Goal: Transaction & Acquisition: Purchase product/service

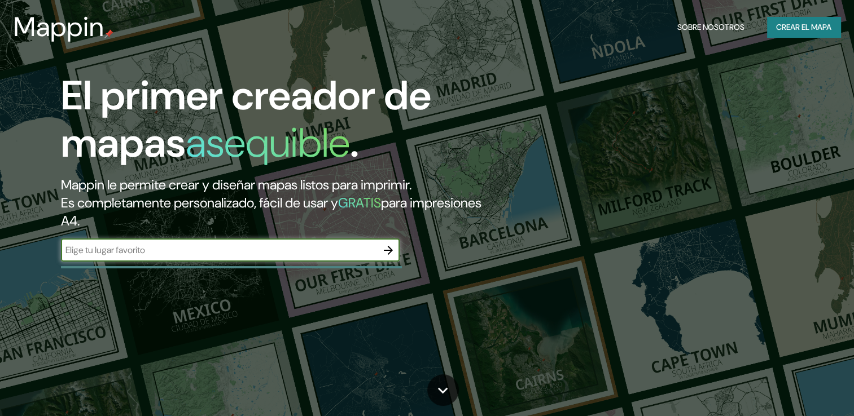
click at [197, 261] on div "​" at bounding box center [230, 250] width 339 height 23
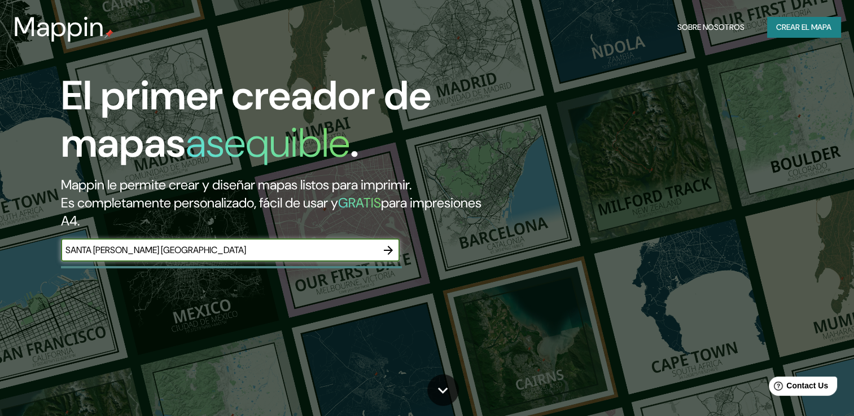
type input "SANTA [PERSON_NAME] [GEOGRAPHIC_DATA]"
click at [390, 250] on icon "button" at bounding box center [388, 250] width 9 height 9
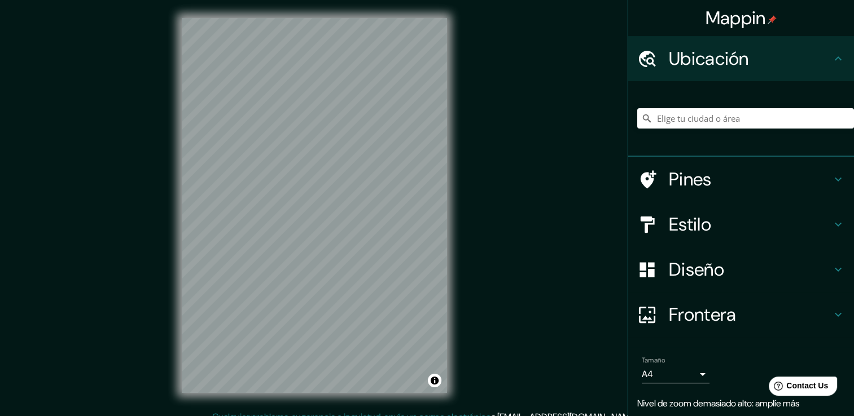
click at [671, 218] on h4 "Estilo" at bounding box center [750, 224] width 162 height 23
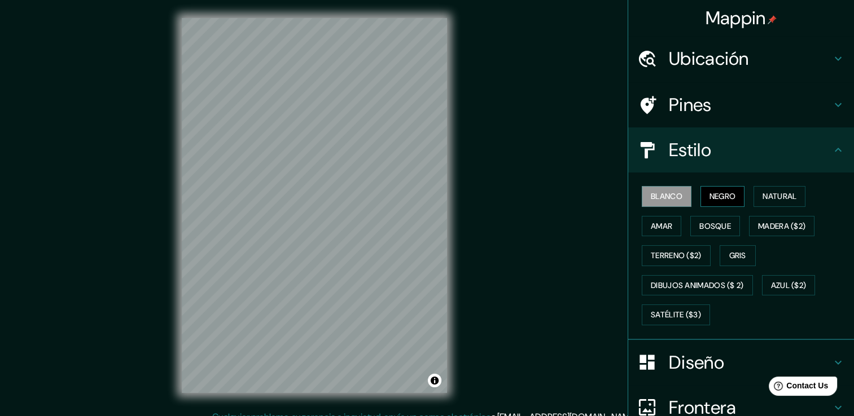
click at [709, 197] on font "Negro" at bounding box center [722, 197] width 27 height 14
click at [661, 222] on font "Amar" at bounding box center [661, 226] width 21 height 14
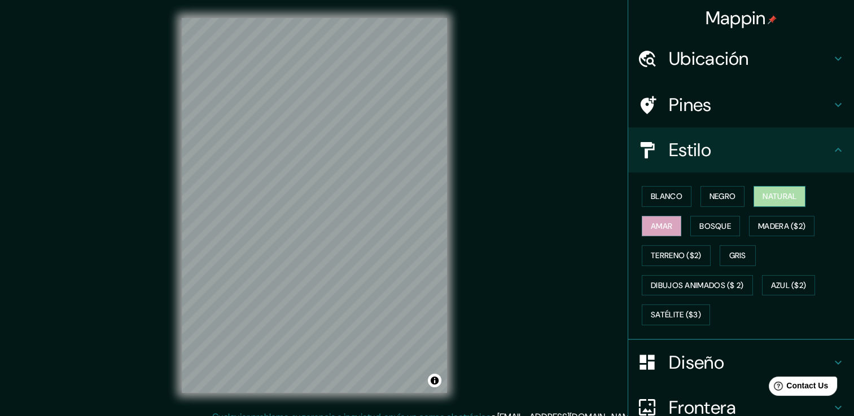
click at [753, 197] on button "Natural" at bounding box center [779, 196] width 52 height 21
click at [661, 227] on font "Amar" at bounding box center [661, 226] width 21 height 14
click at [731, 231] on button "Bosque" at bounding box center [715, 226] width 50 height 21
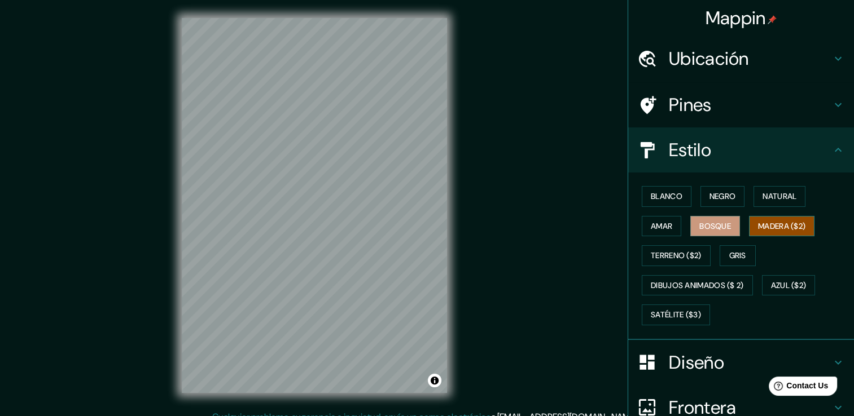
click at [777, 227] on font "Madera ($2)" at bounding box center [781, 226] width 47 height 14
click at [733, 252] on font "Gris" at bounding box center [737, 256] width 17 height 14
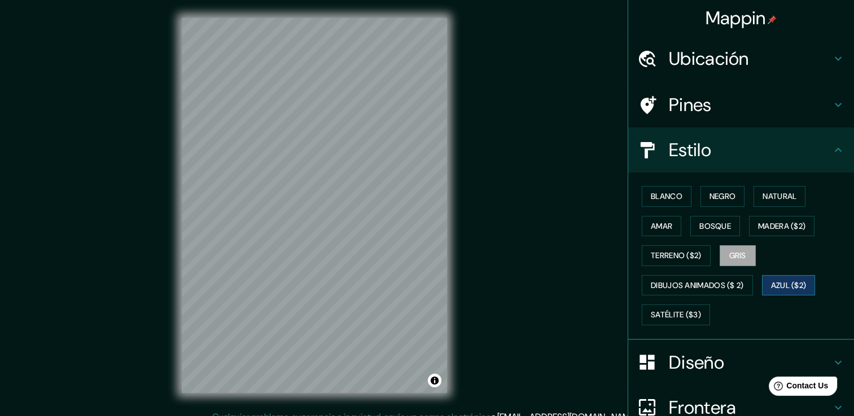
click at [783, 290] on font "Azul ($2)" at bounding box center [789, 286] width 36 height 14
click at [696, 307] on button "Satélite ($3)" at bounding box center [676, 315] width 68 height 21
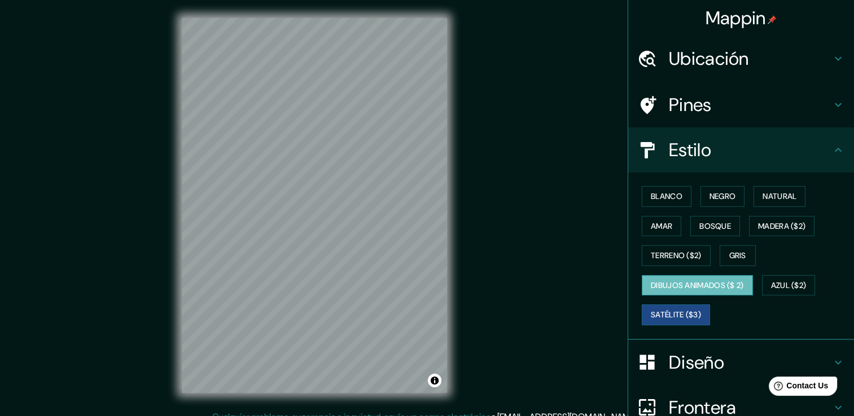
click at [691, 279] on font "Dibujos animados ($ 2)" at bounding box center [697, 286] width 93 height 14
click at [786, 277] on button "Azul ($2)" at bounding box center [789, 285] width 54 height 21
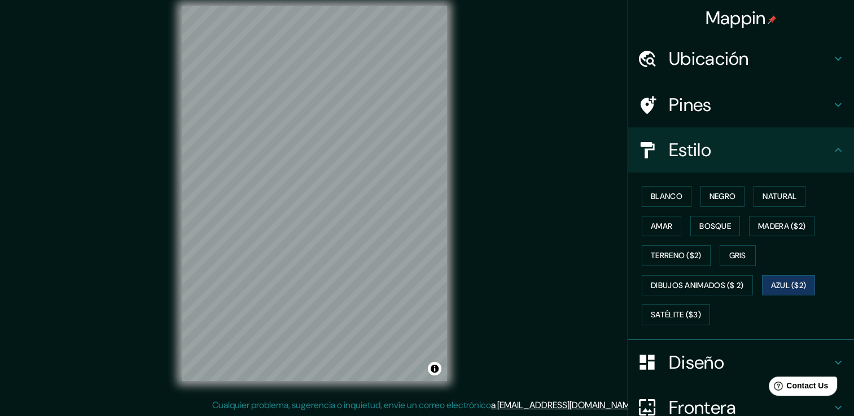
scroll to position [12, 0]
click at [761, 344] on div "Diseño" at bounding box center [741, 362] width 226 height 45
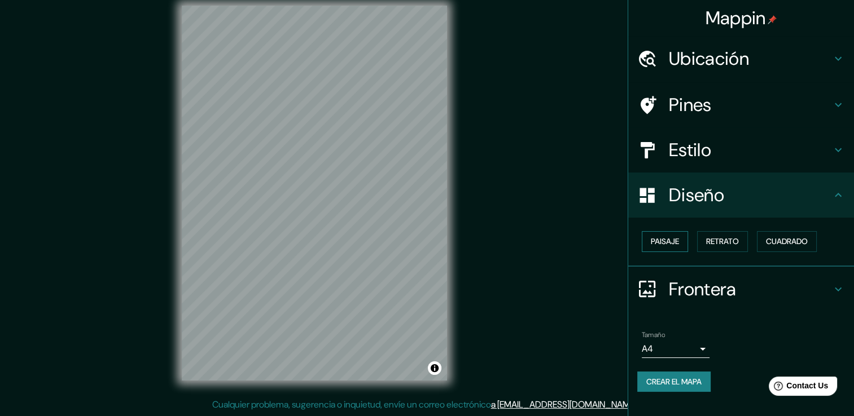
click at [671, 243] on font "Paisaje" at bounding box center [665, 242] width 28 height 14
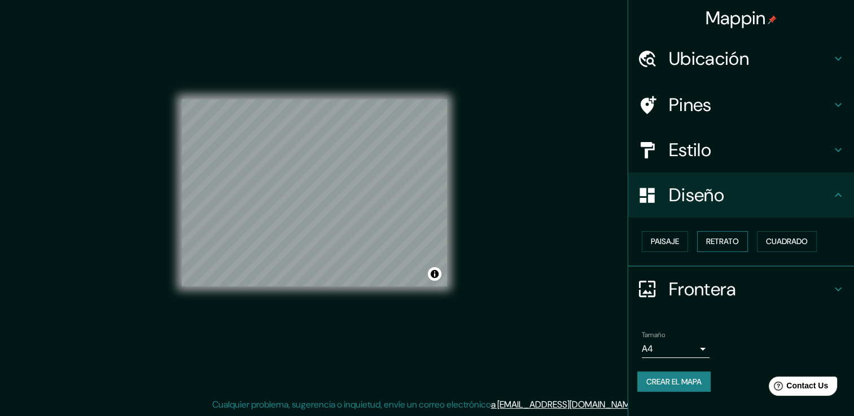
click at [726, 242] on font "Retrato" at bounding box center [722, 242] width 33 height 14
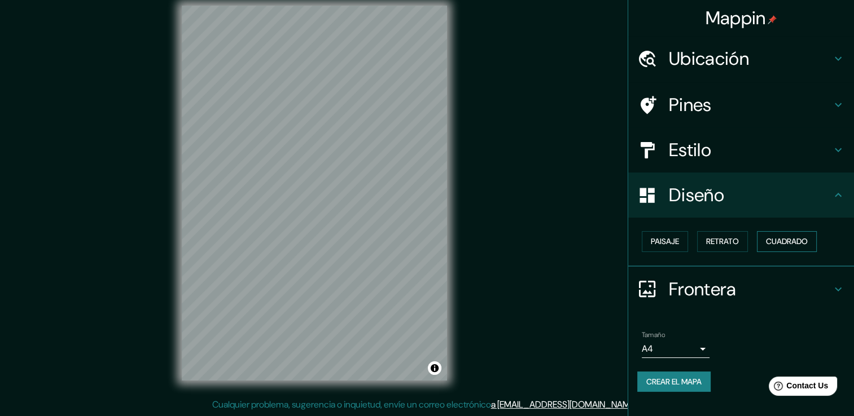
click at [784, 240] on font "Cuadrado" at bounding box center [787, 242] width 42 height 14
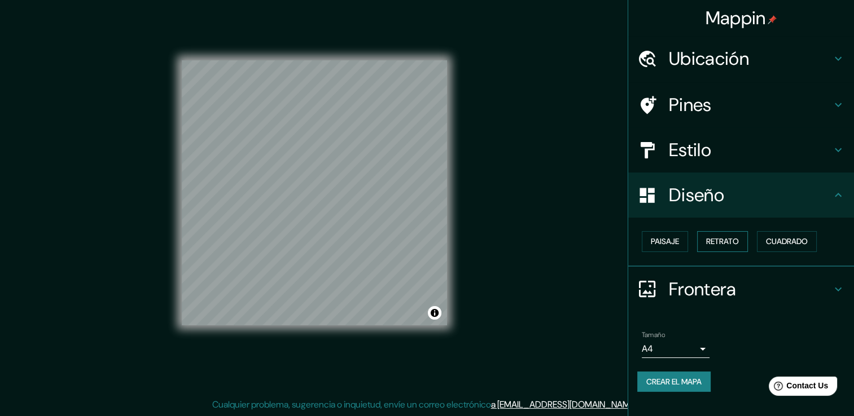
click at [745, 240] on button "Retrato" at bounding box center [722, 241] width 51 height 21
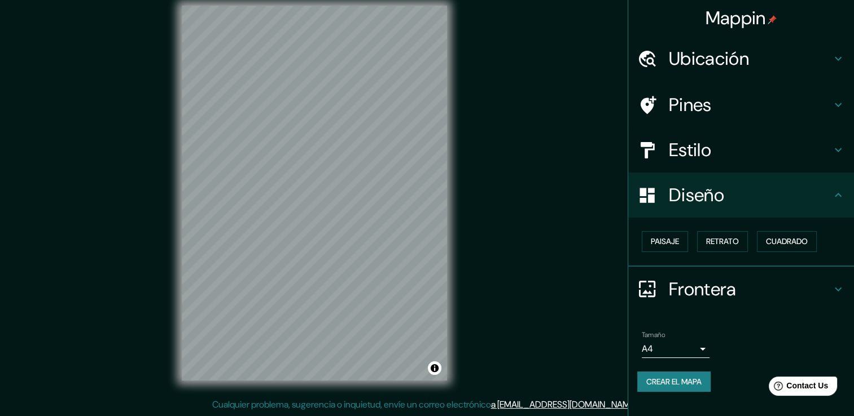
click at [741, 282] on h4 "Frontera" at bounding box center [750, 289] width 162 height 23
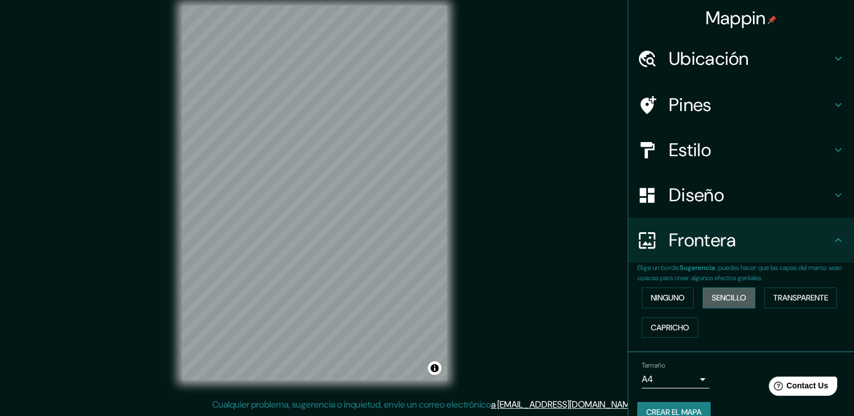
click at [736, 295] on font "Sencillo" at bounding box center [728, 298] width 34 height 14
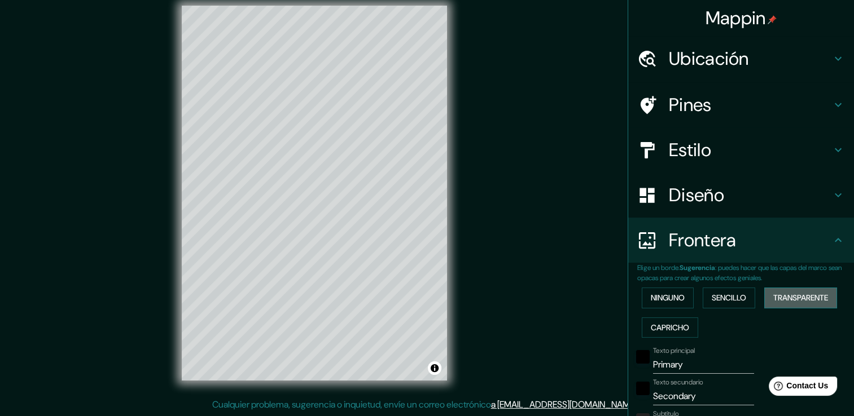
click at [788, 297] on font "Transparente" at bounding box center [800, 298] width 55 height 14
click at [673, 321] on font "Capricho" at bounding box center [670, 328] width 38 height 14
click at [651, 289] on button "Ninguno" at bounding box center [668, 298] width 52 height 21
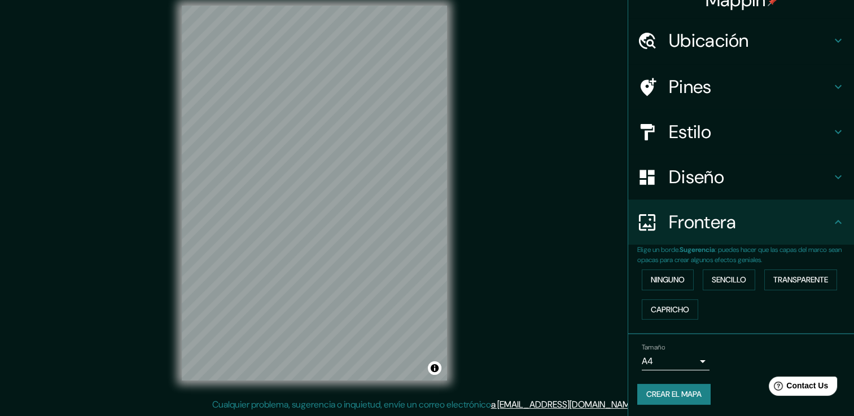
scroll to position [19, 0]
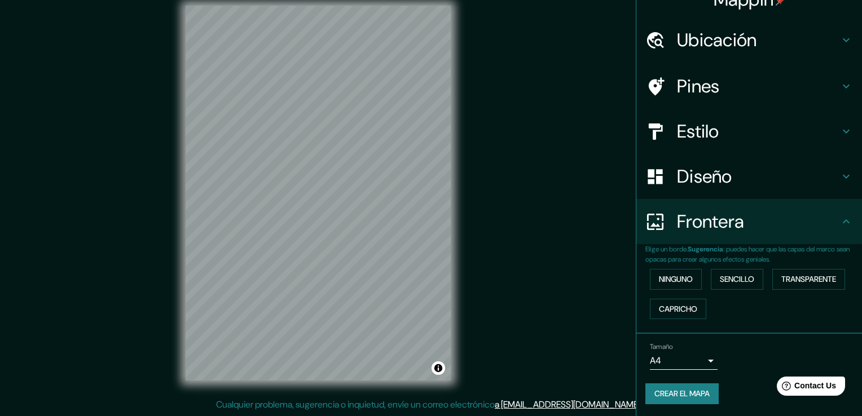
click at [682, 353] on body "Mappin Ubicación Pines Estilo Diseño Frontera Elige un borde. Sugerencia : pued…" at bounding box center [431, 196] width 862 height 416
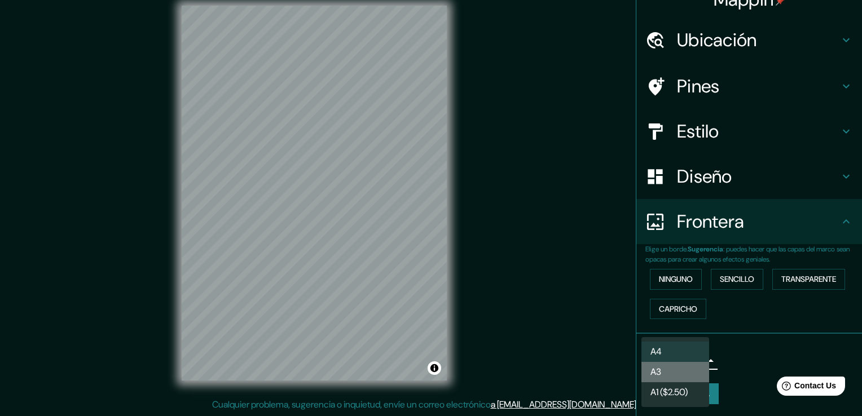
click at [682, 364] on li "A3" at bounding box center [676, 372] width 68 height 20
type input "a4"
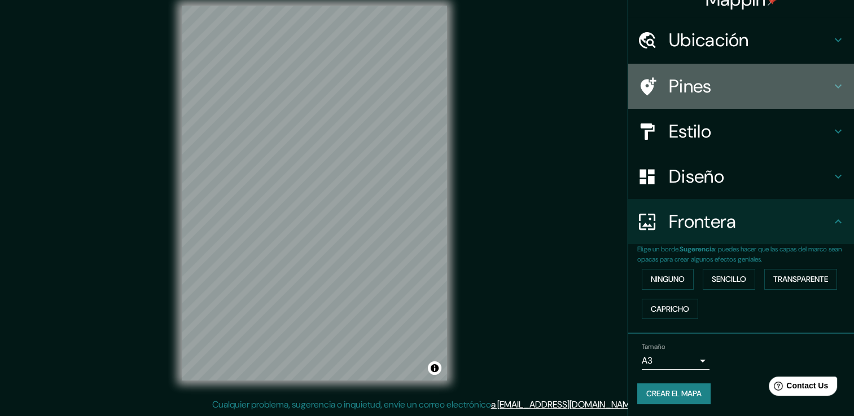
click at [711, 86] on h4 "Pines" at bounding box center [750, 86] width 162 height 23
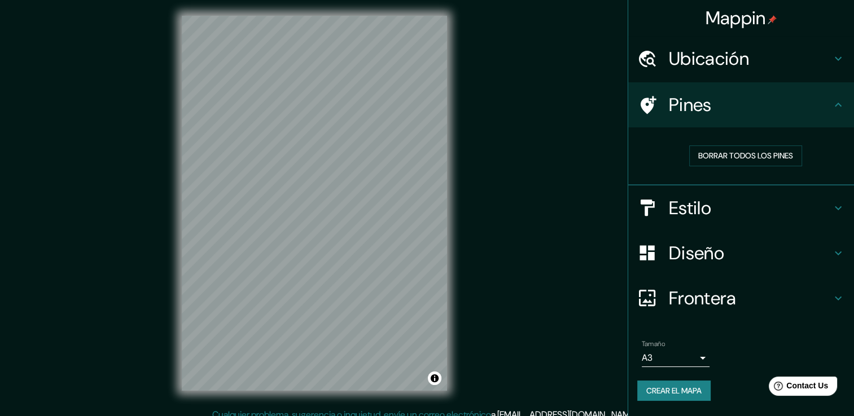
scroll to position [0, 0]
